Goal: Task Accomplishment & Management: Use online tool/utility

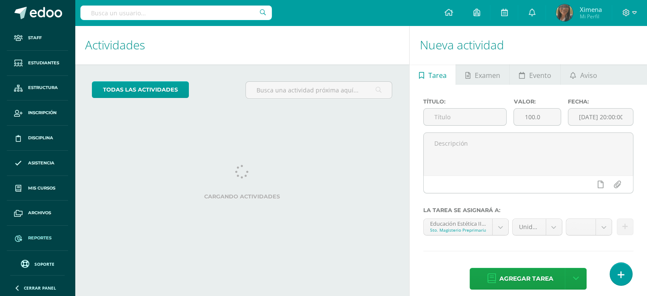
click at [44, 235] on span "Reportes" at bounding box center [39, 237] width 23 height 7
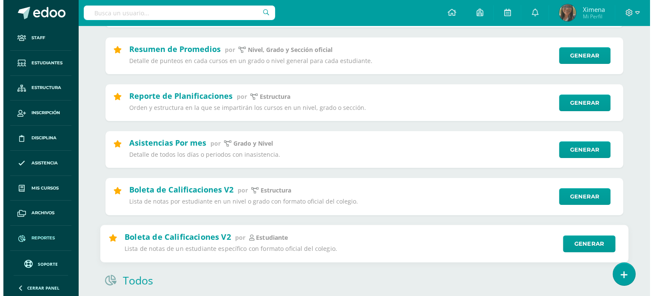
scroll to position [213, 0]
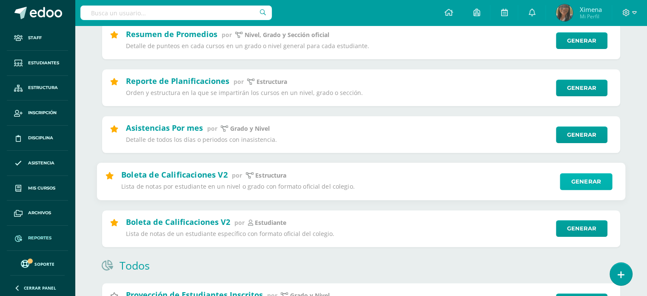
click at [591, 180] on link "Generar" at bounding box center [586, 181] width 52 height 17
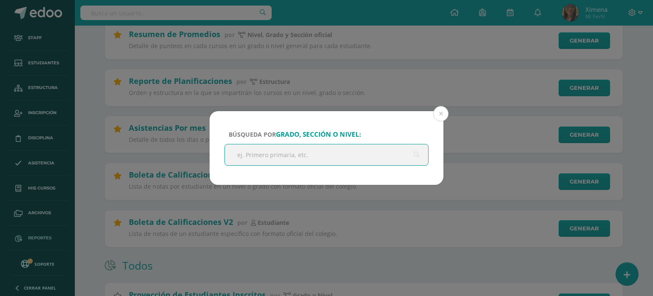
click at [333, 150] on input "text" at bounding box center [326, 154] width 203 height 21
type input "Quinto"
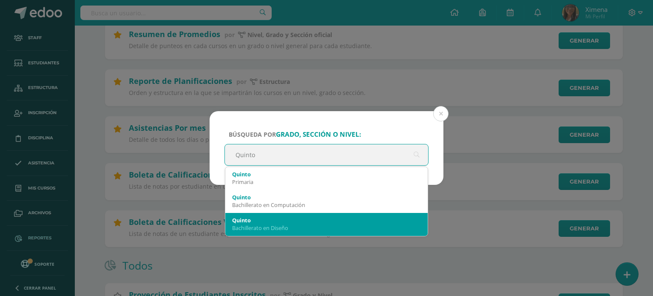
click at [293, 224] on div "Bachillerato en Diseño" at bounding box center [326, 228] width 189 height 8
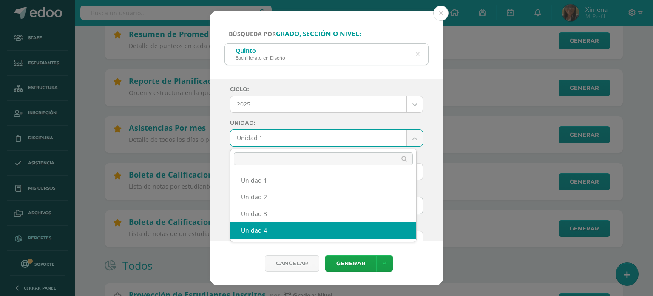
select select "Unidad 4"
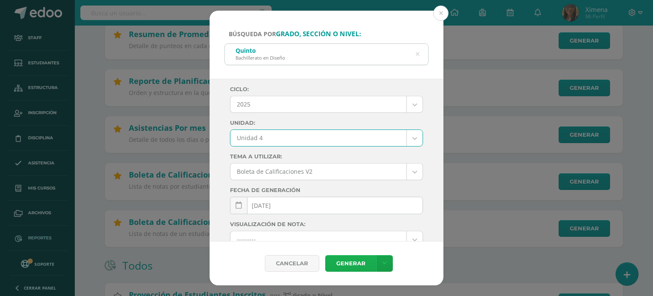
click at [363, 263] on link "Generar" at bounding box center [350, 263] width 51 height 17
